Goal: Transaction & Acquisition: Subscribe to service/newsletter

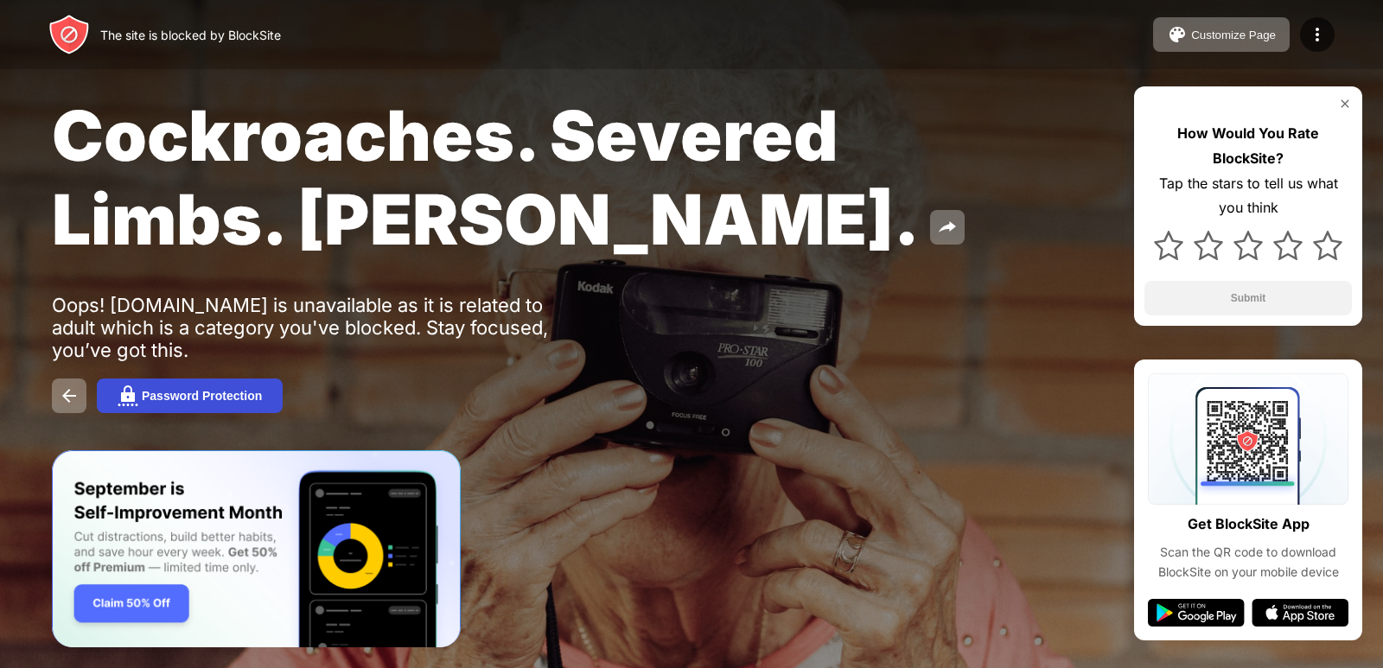
click at [137, 389] on img at bounding box center [128, 396] width 21 height 21
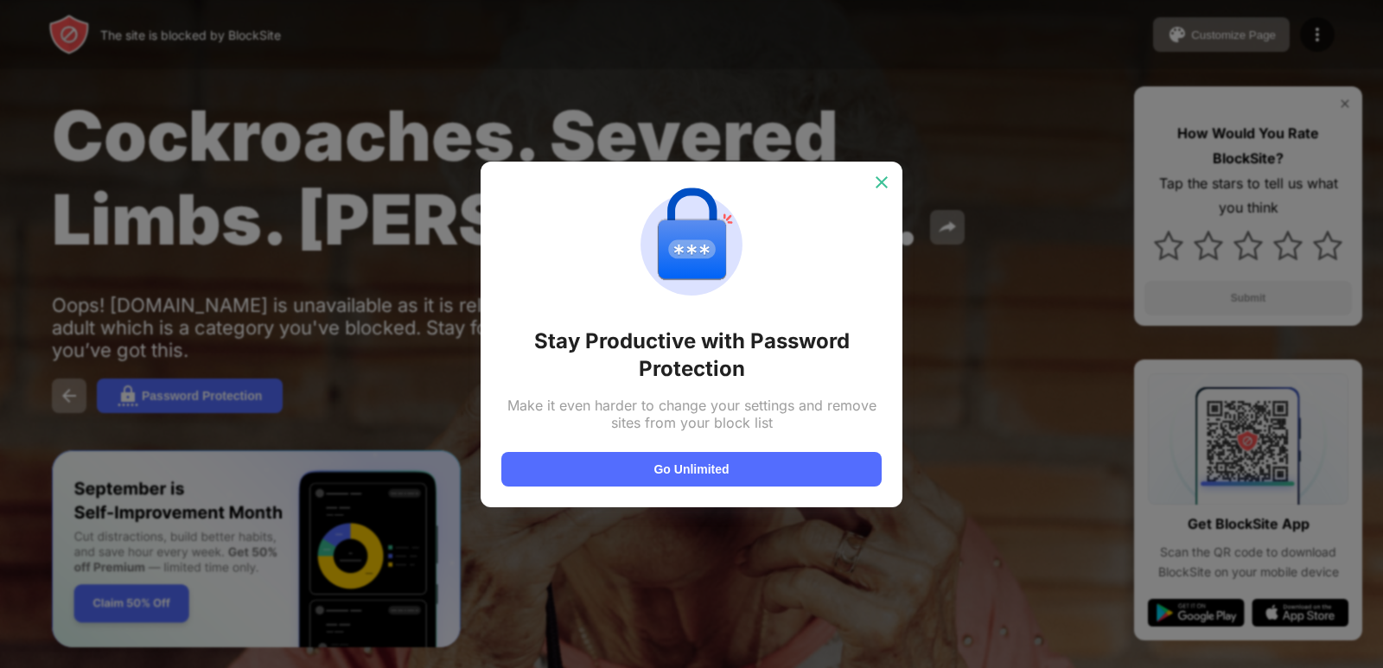
click at [879, 186] on img at bounding box center [881, 182] width 17 height 17
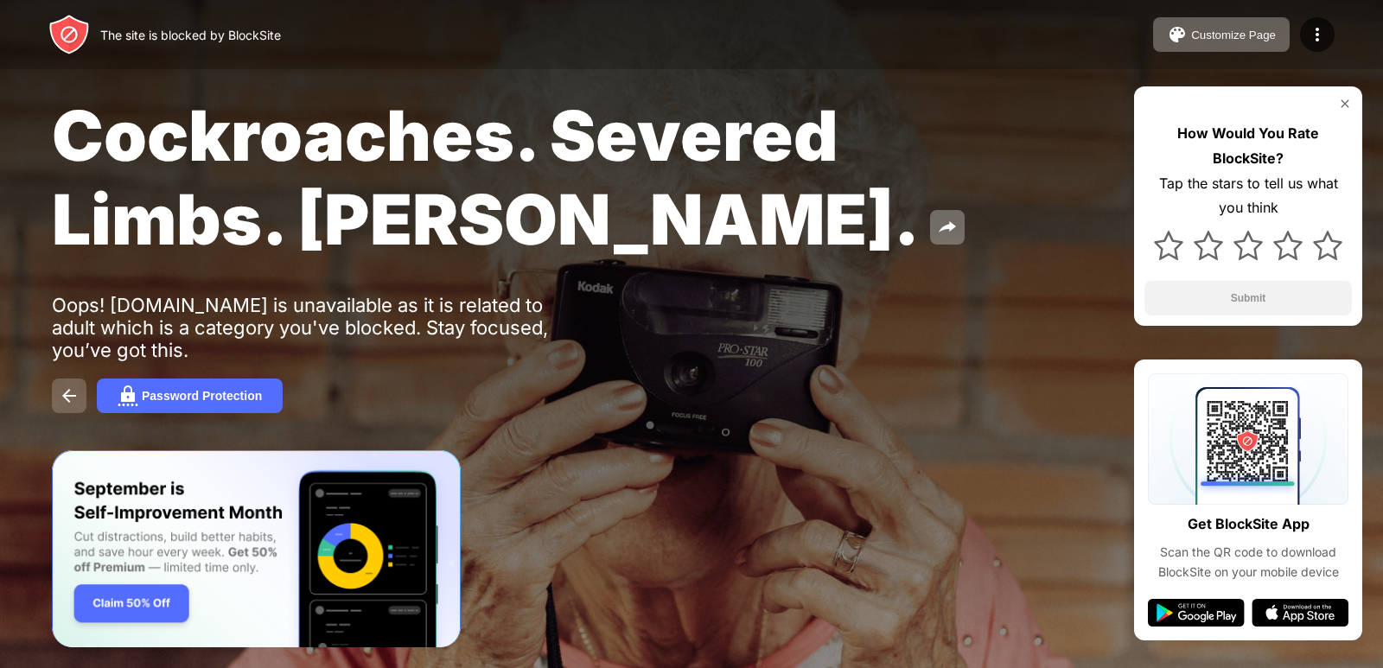
click at [67, 410] on button at bounding box center [69, 396] width 35 height 35
click at [1349, 110] on img at bounding box center [1345, 104] width 14 height 14
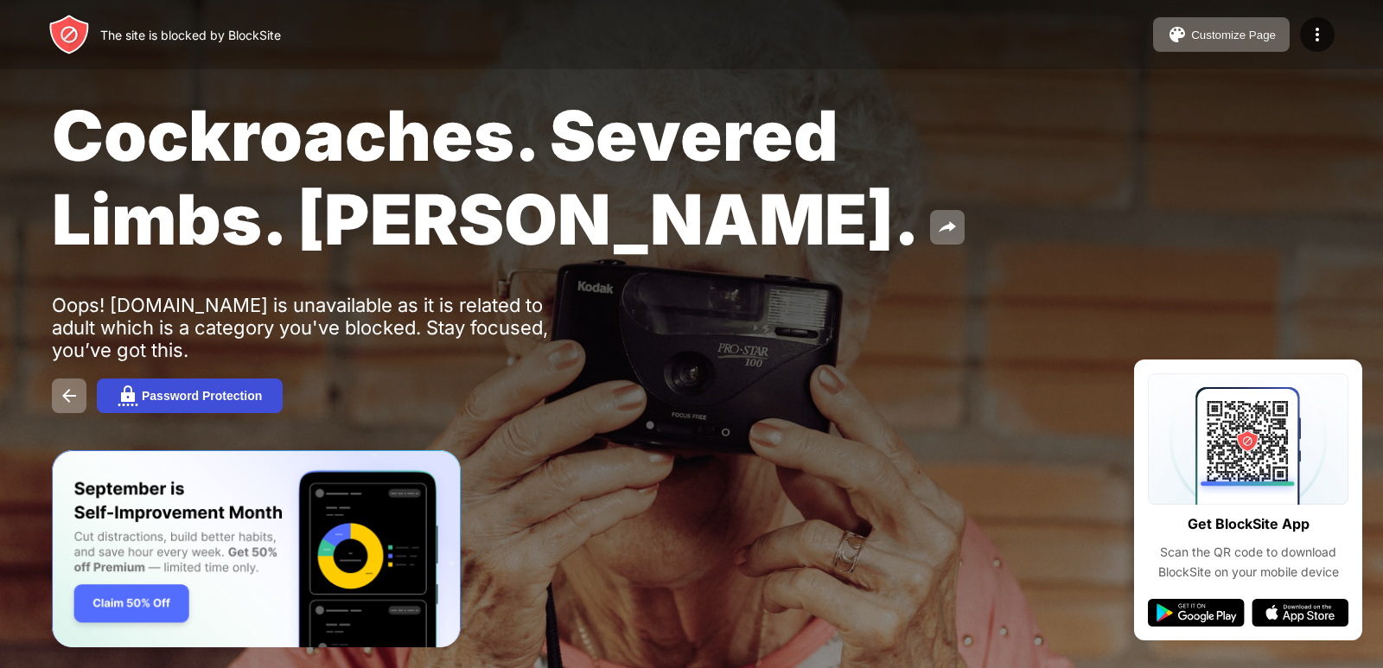
click at [180, 395] on div "Password Protection" at bounding box center [202, 396] width 120 height 14
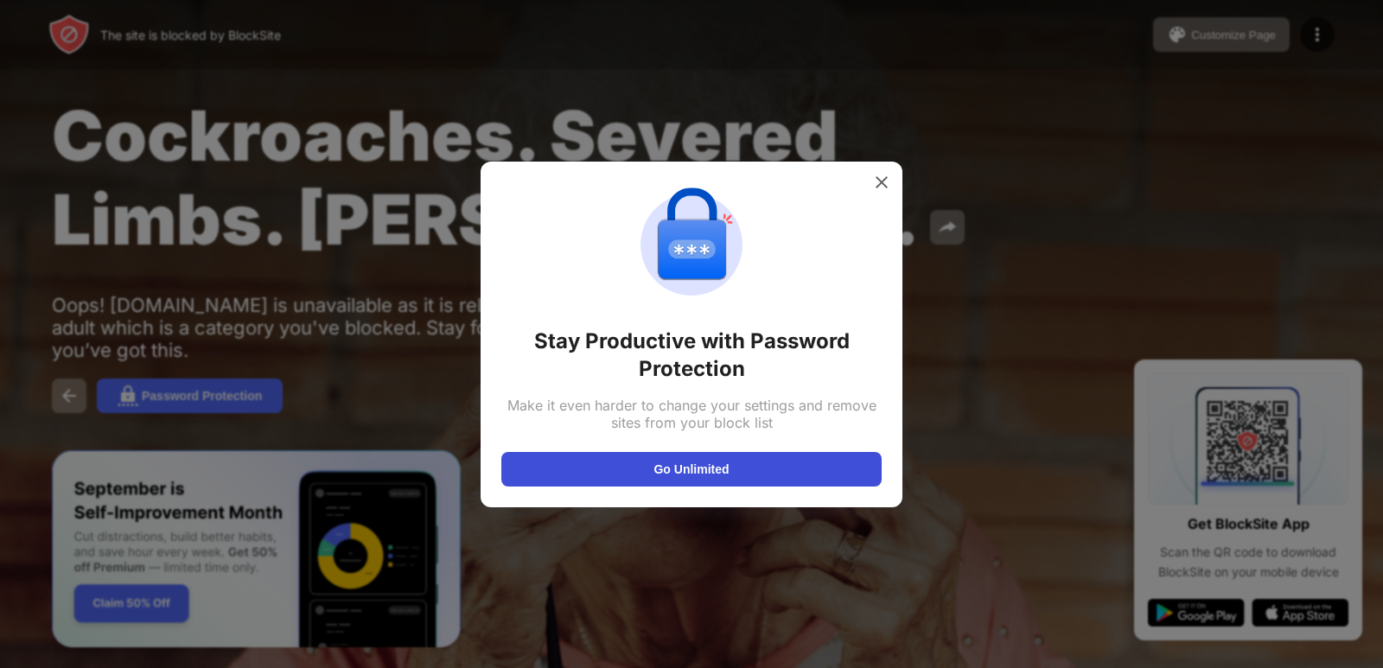
click at [665, 453] on button "Go Unlimited" at bounding box center [691, 469] width 380 height 35
